Goal: Task Accomplishment & Management: Complete application form

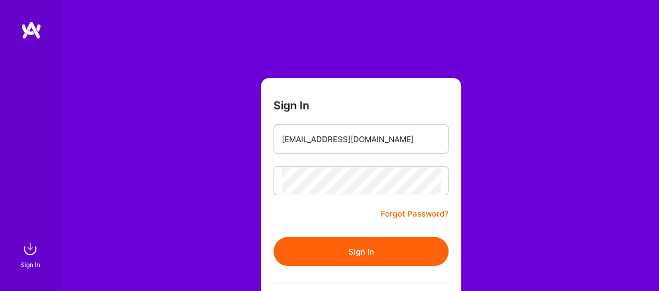
click at [369, 244] on button "Sign In" at bounding box center [361, 251] width 175 height 29
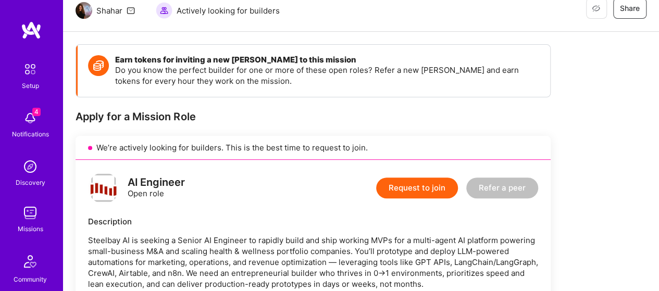
scroll to position [156, 0]
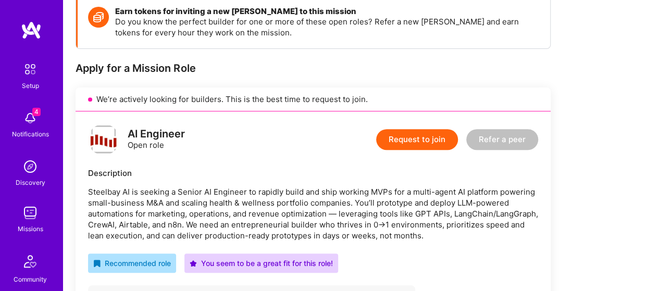
click at [426, 141] on button "Request to join" at bounding box center [417, 139] width 82 height 21
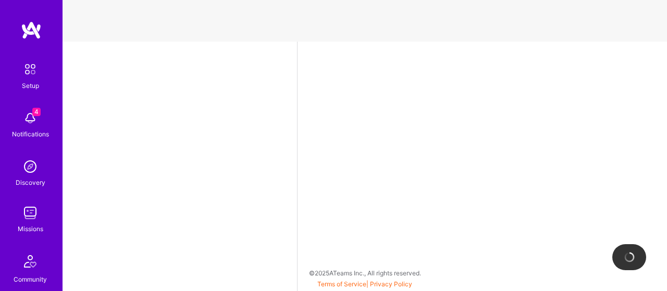
select select "US"
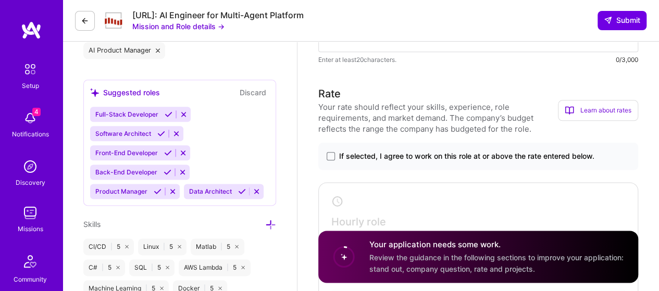
scroll to position [626, 0]
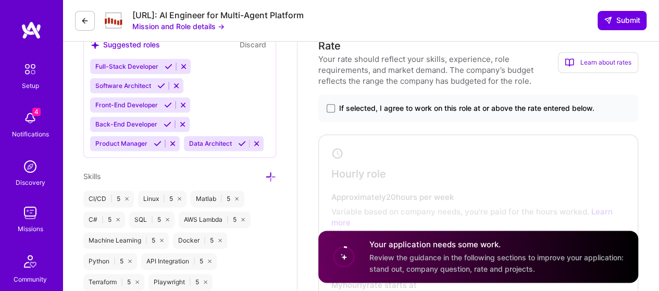
click at [326, 104] on div "If selected, I agree to work on this role at or above the rate entered below." at bounding box center [478, 108] width 320 height 27
click at [329, 111] on span at bounding box center [331, 108] width 8 height 8
click at [0, 0] on input "If selected, I agree to work on this role at or above the rate entered below." at bounding box center [0, 0] width 0 height 0
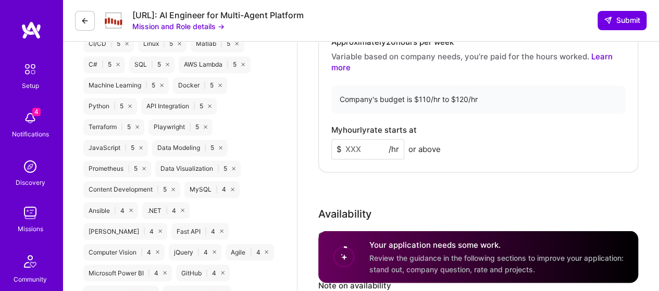
scroll to position [782, 0]
click at [377, 150] on input at bounding box center [368, 148] width 73 height 20
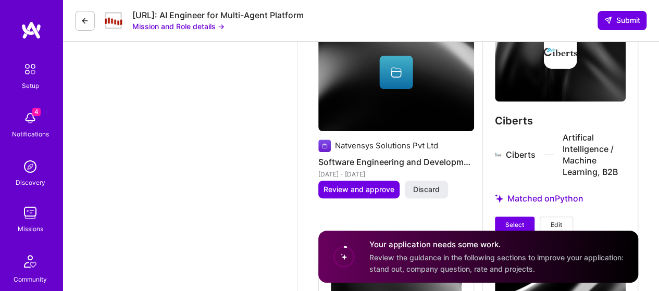
scroll to position [2137, 0]
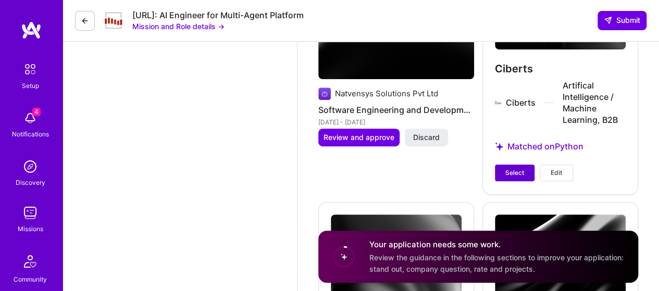
type input "110"
click at [523, 171] on span "Select" at bounding box center [515, 172] width 19 height 9
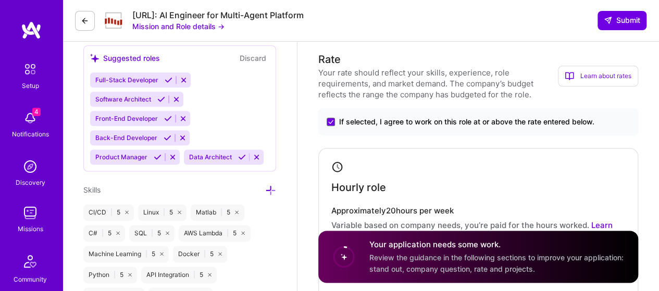
scroll to position [593, 0]
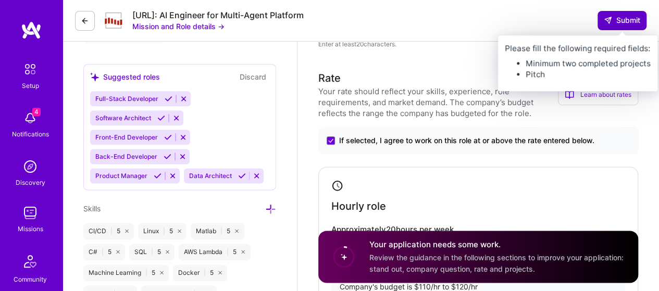
click at [614, 14] on button "Submit" at bounding box center [622, 20] width 49 height 19
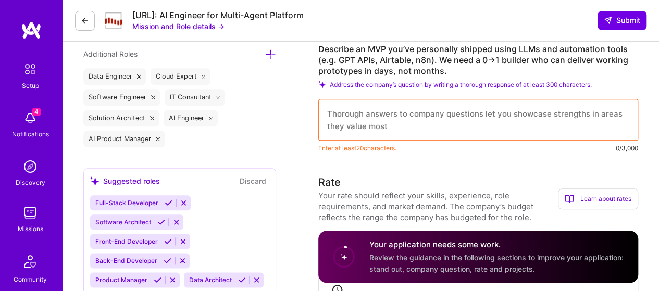
scroll to position [489, 0]
click at [405, 111] on textarea at bounding box center [478, 120] width 320 height 42
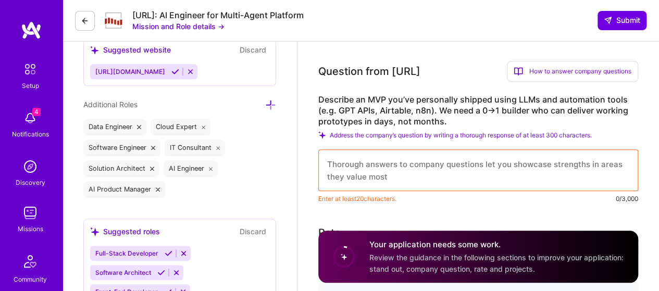
scroll to position [437, 0]
